Goal: Task Accomplishment & Management: Use online tool/utility

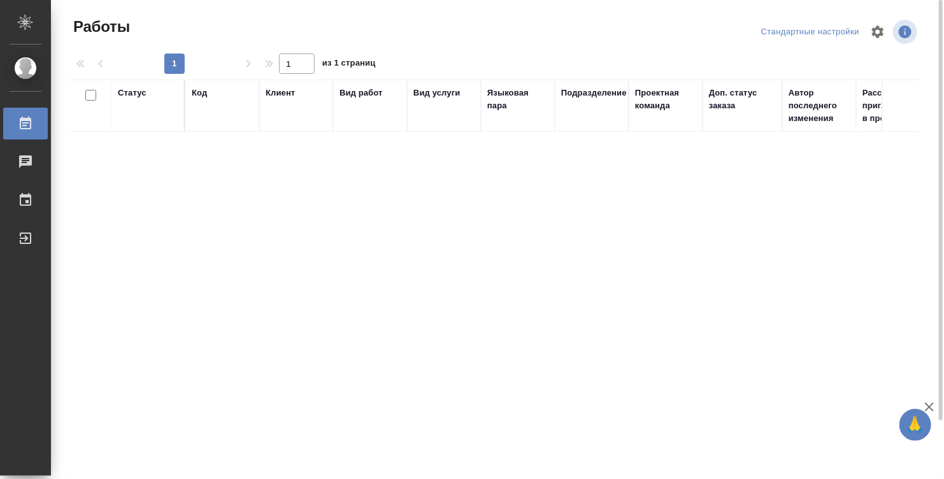
click at [141, 117] on div "Статус" at bounding box center [148, 106] width 60 height 38
click at [129, 85] on th "Статус" at bounding box center [149, 106] width 74 height 52
click at [132, 89] on div "Статус" at bounding box center [132, 93] width 29 height 13
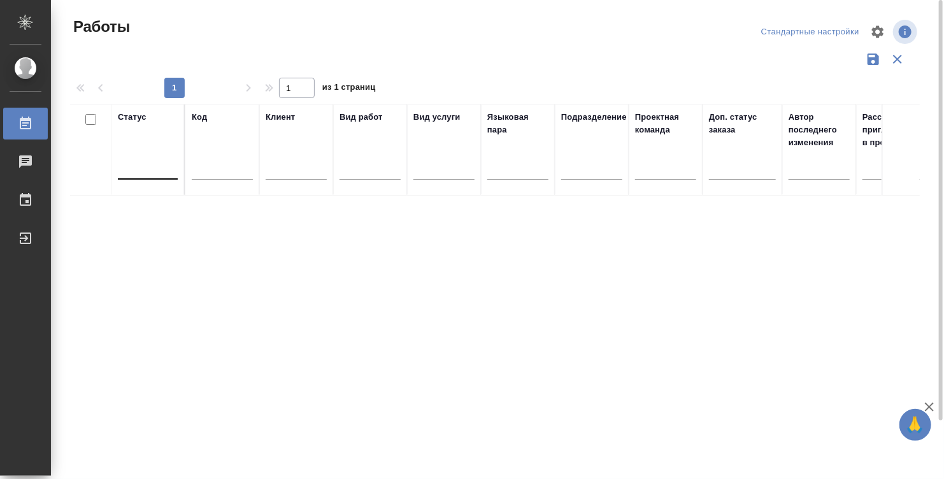
click at [140, 161] on div at bounding box center [148, 166] width 60 height 18
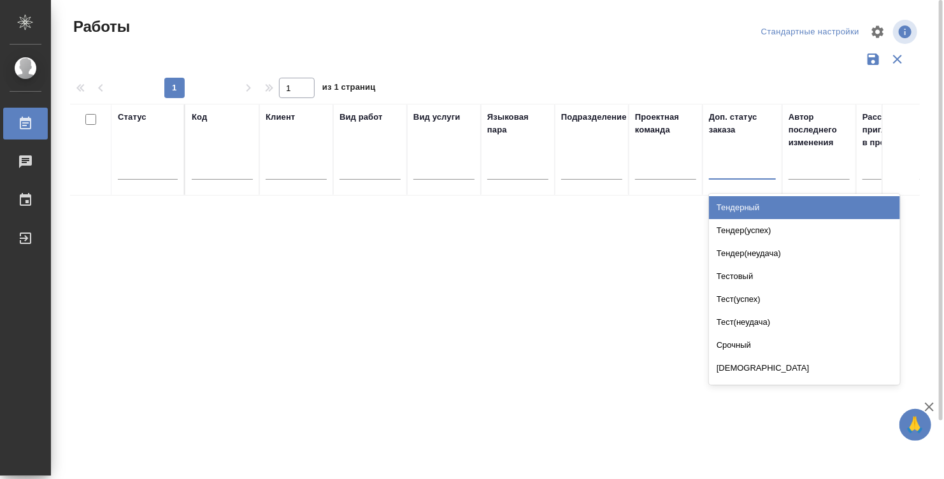
click at [739, 159] on div at bounding box center [742, 166] width 67 height 18
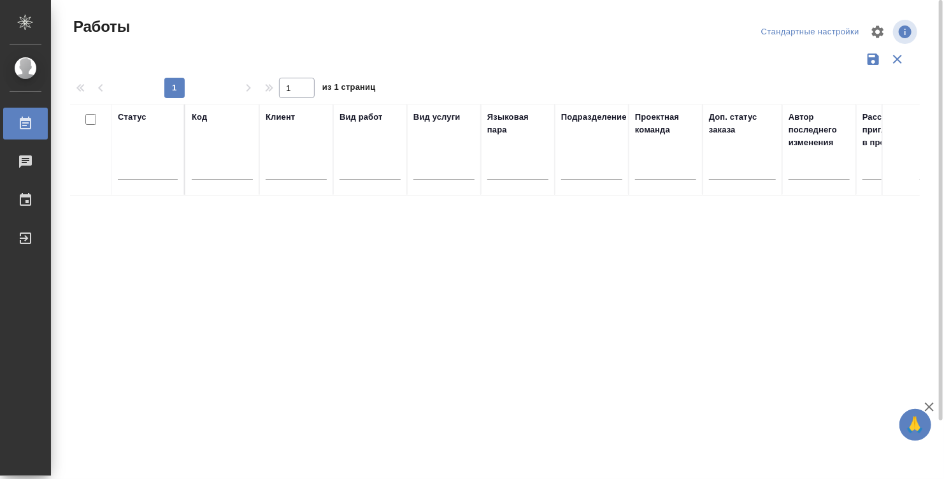
click at [841, 32] on div "Стандартные настройки" at bounding box center [810, 32] width 105 height 20
click at [825, 29] on div "Стандартные настройки" at bounding box center [810, 32] width 105 height 20
click at [25, 236] on div "Выйти" at bounding box center [10, 238] width 32 height 19
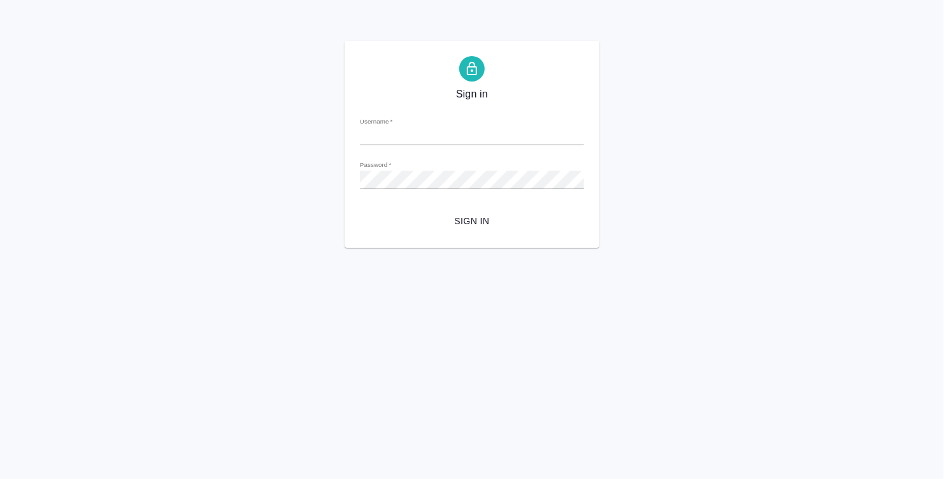
type input "[EMAIL_ADDRESS][DOMAIN_NAME]"
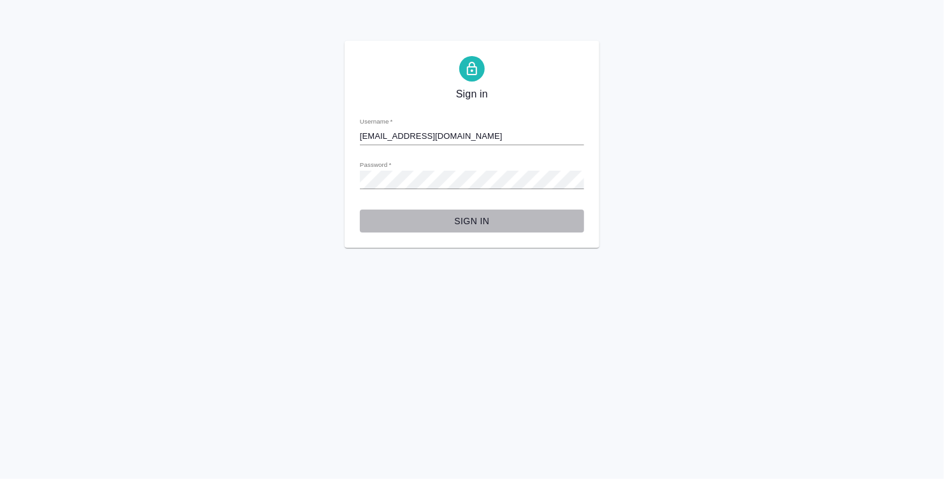
click at [472, 222] on span "Sign in" at bounding box center [472, 221] width 204 height 16
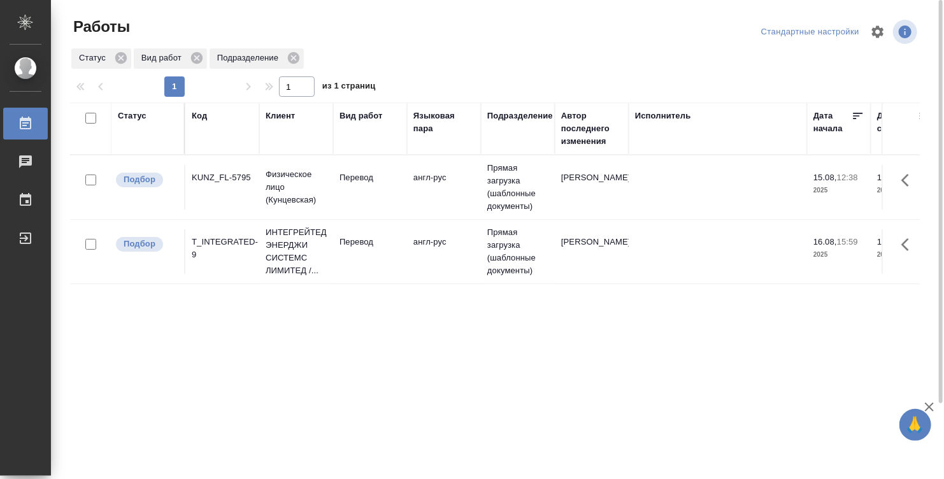
click at [131, 128] on div "Статус" at bounding box center [148, 129] width 60 height 38
click at [127, 147] on div "Статус" at bounding box center [148, 129] width 60 height 38
click at [119, 110] on div "Статус" at bounding box center [132, 116] width 29 height 13
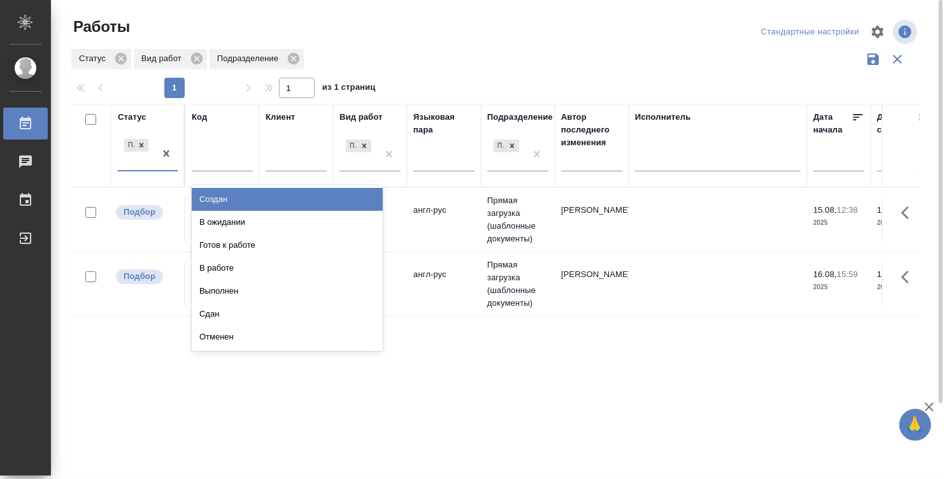
click at [131, 166] on div "Подбор" at bounding box center [136, 153] width 37 height 34
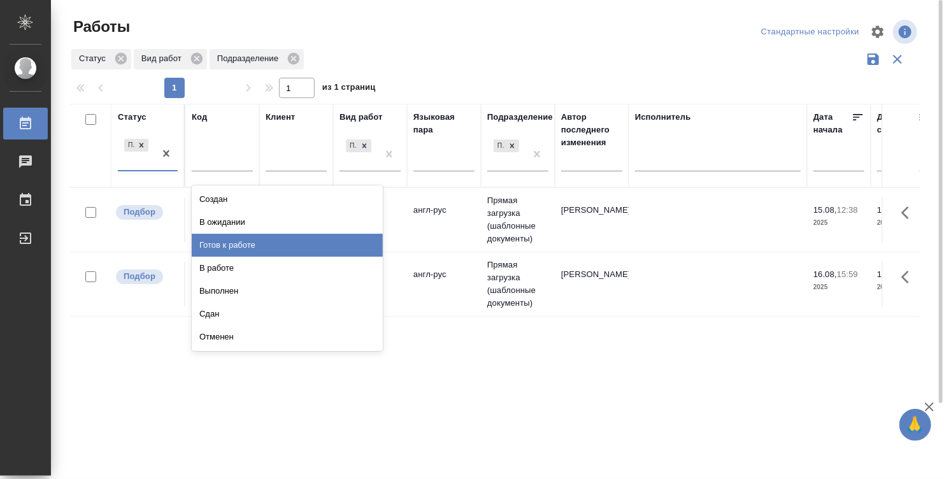
click at [221, 243] on div "Готов к работе" at bounding box center [287, 245] width 191 height 23
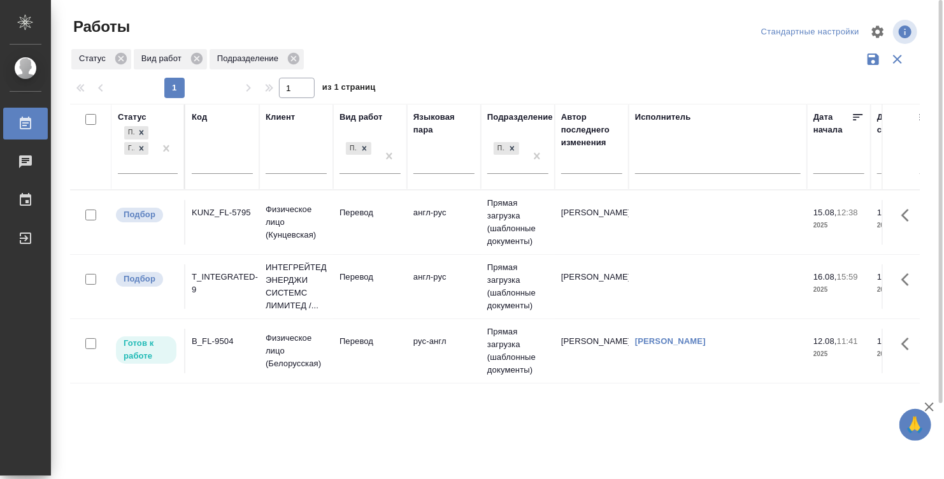
click at [420, 245] on td "рус-англ" at bounding box center [444, 222] width 74 height 45
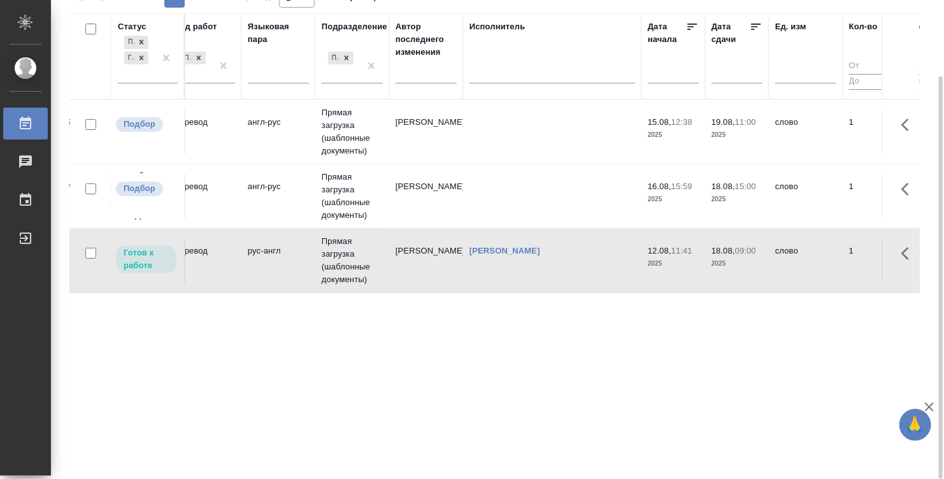
scroll to position [0, 171]
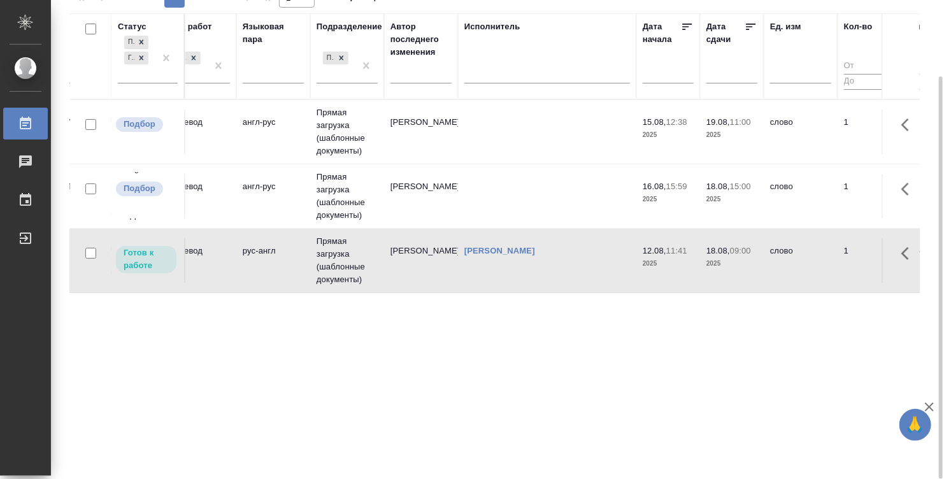
click at [490, 154] on td "[PERSON_NAME]" at bounding box center [547, 132] width 178 height 45
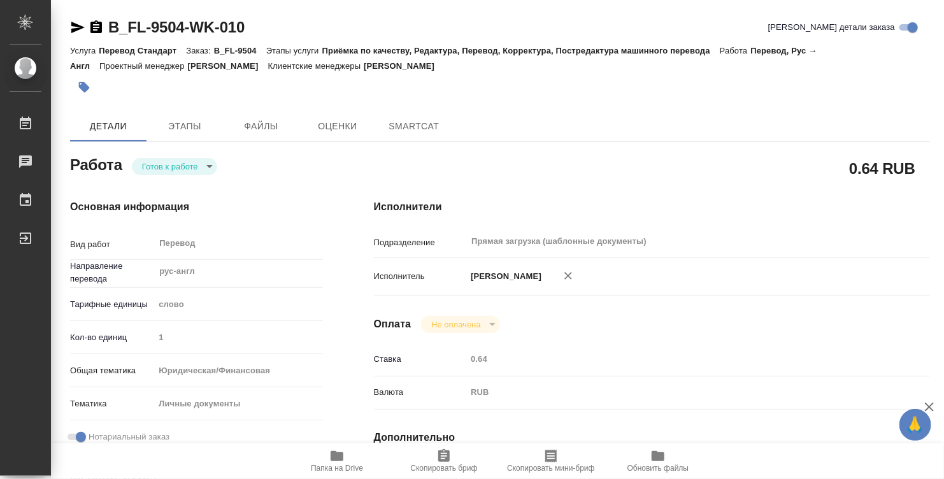
type textarea "x"
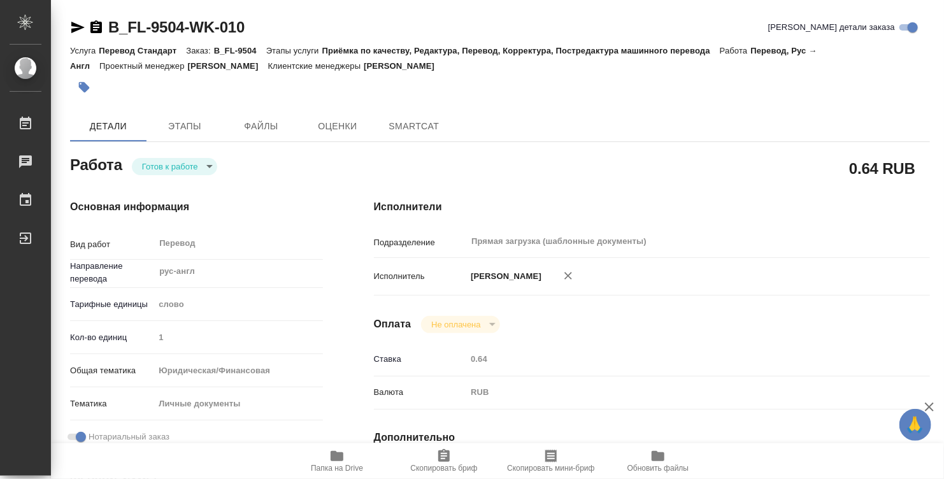
type textarea "x"
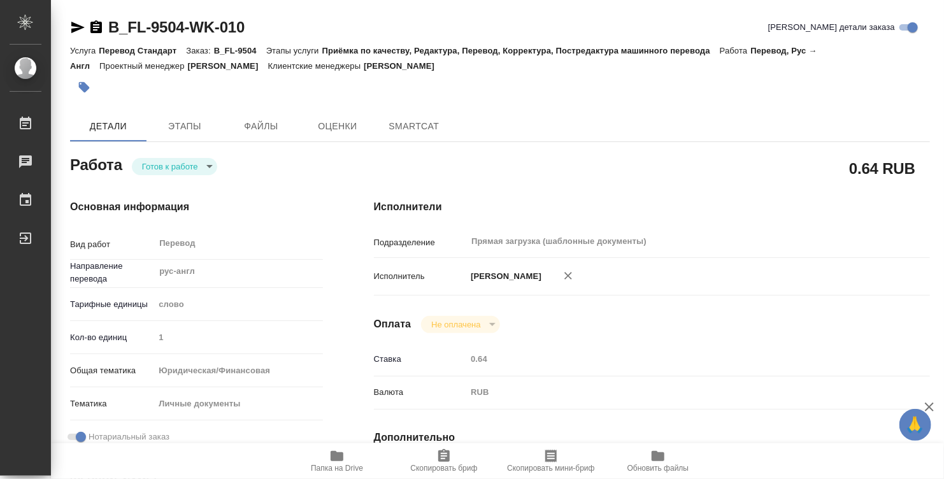
type textarea "x"
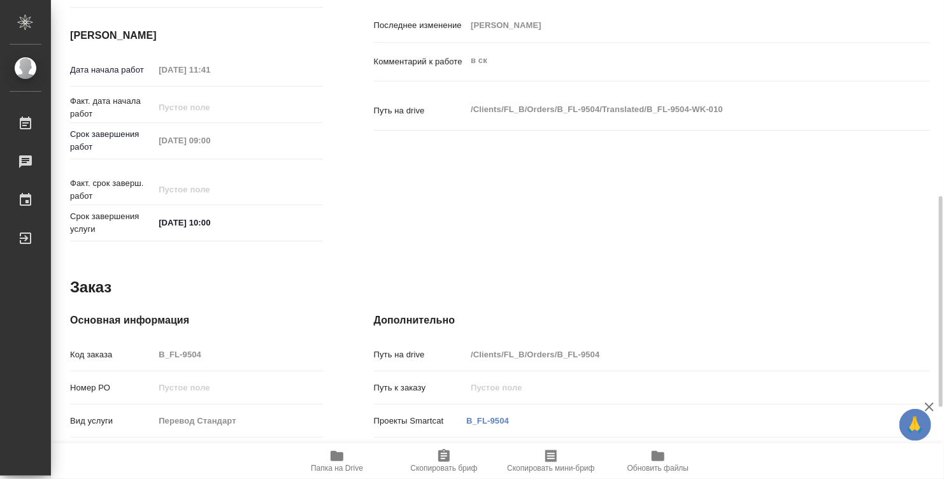
scroll to position [608, 0]
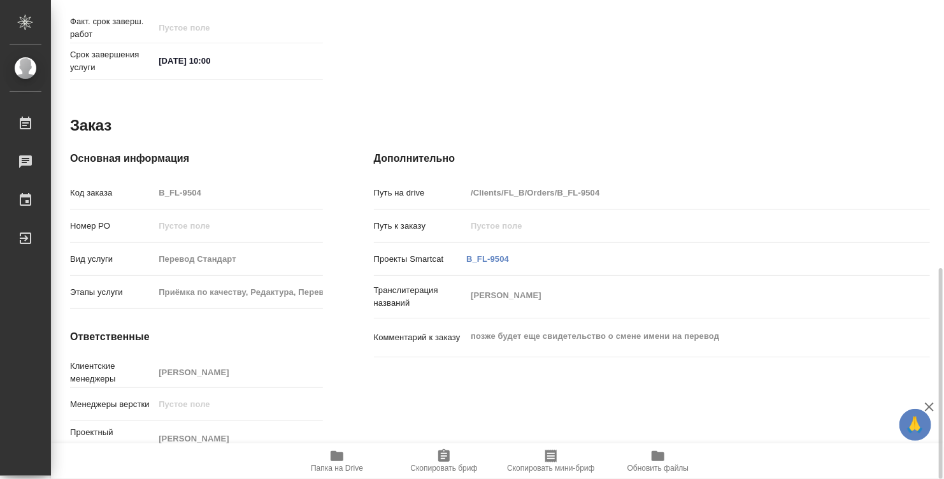
type textarea "x"
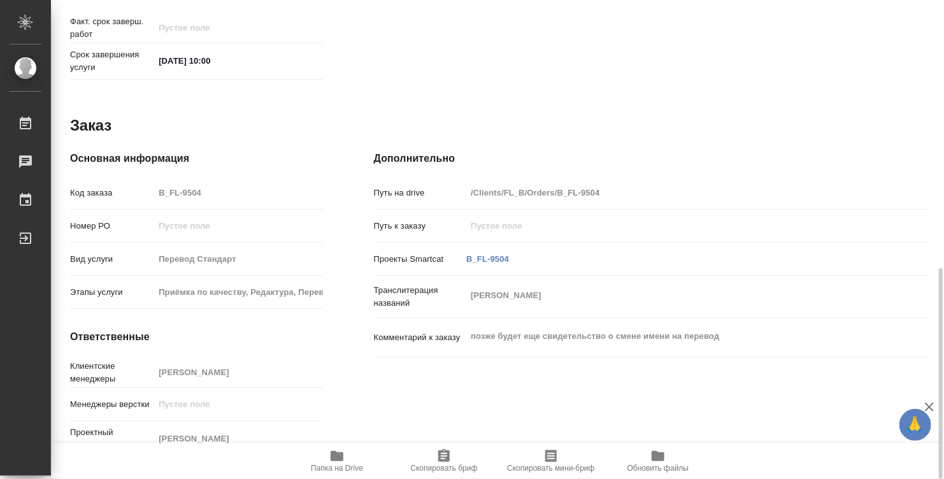
type textarea "x"
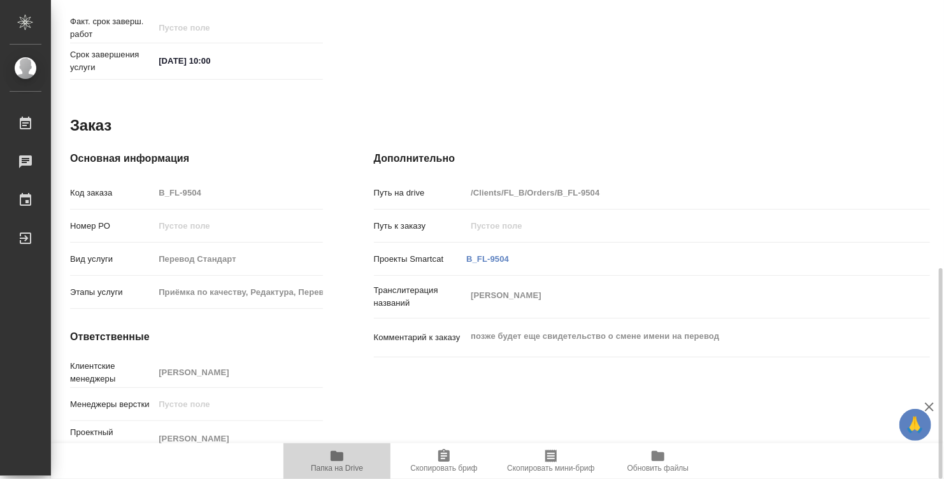
click at [338, 456] on icon "button" at bounding box center [337, 456] width 13 height 10
